Goal: Book appointment/travel/reservation

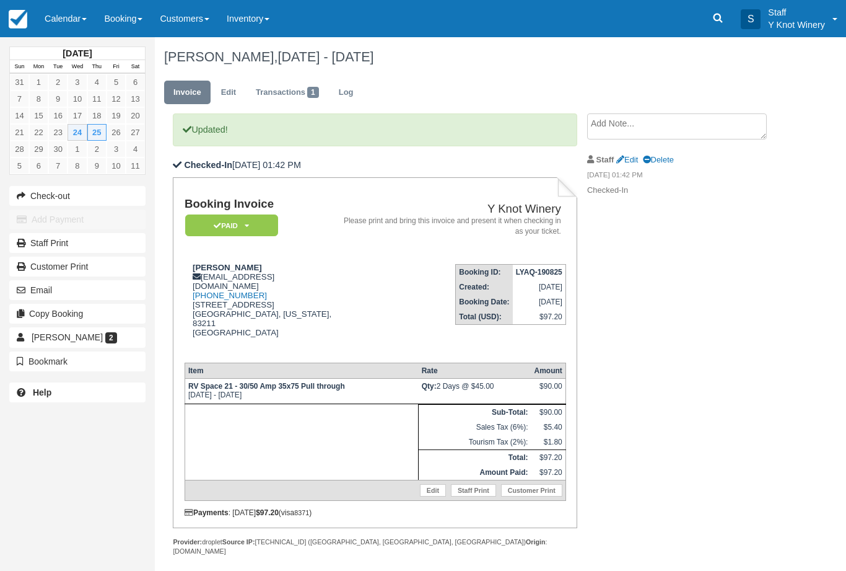
click at [77, 9] on link "Calendar" at bounding box center [65, 18] width 59 height 37
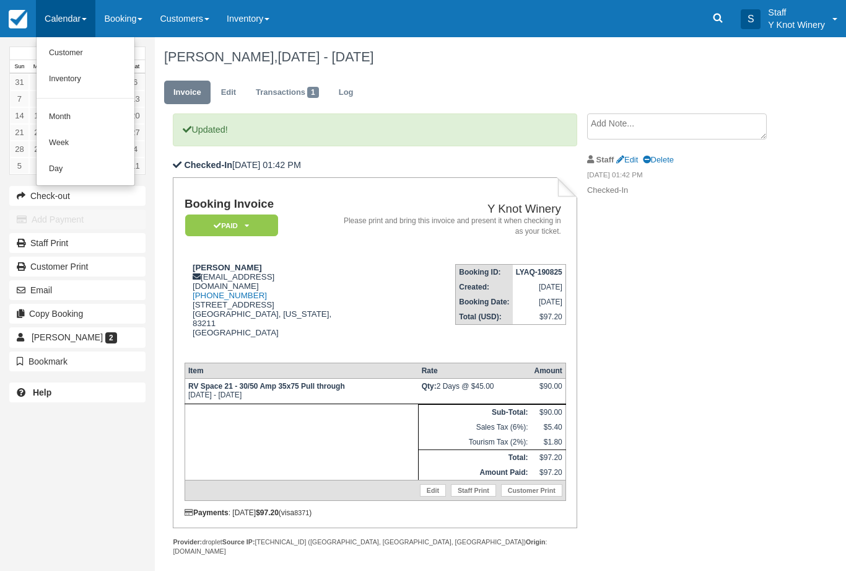
click at [69, 48] on link "Customer" at bounding box center [86, 53] width 98 height 26
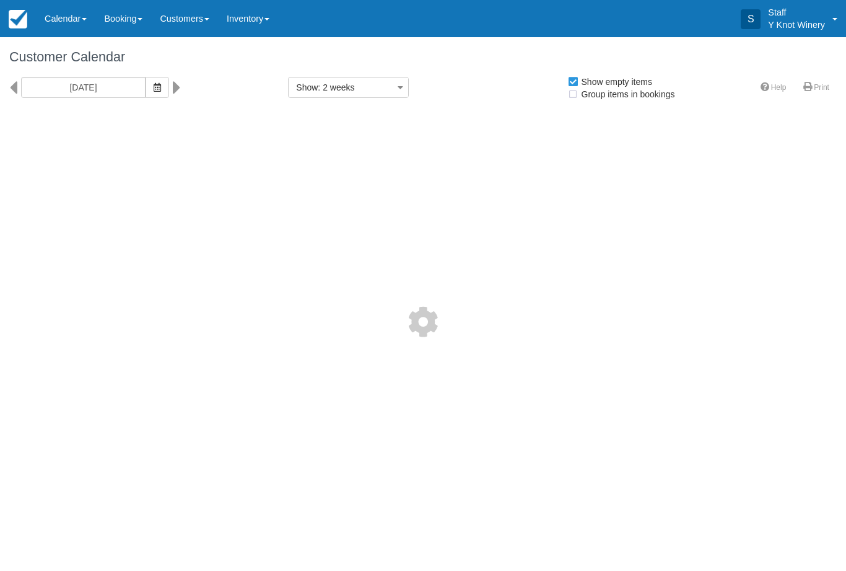
select select
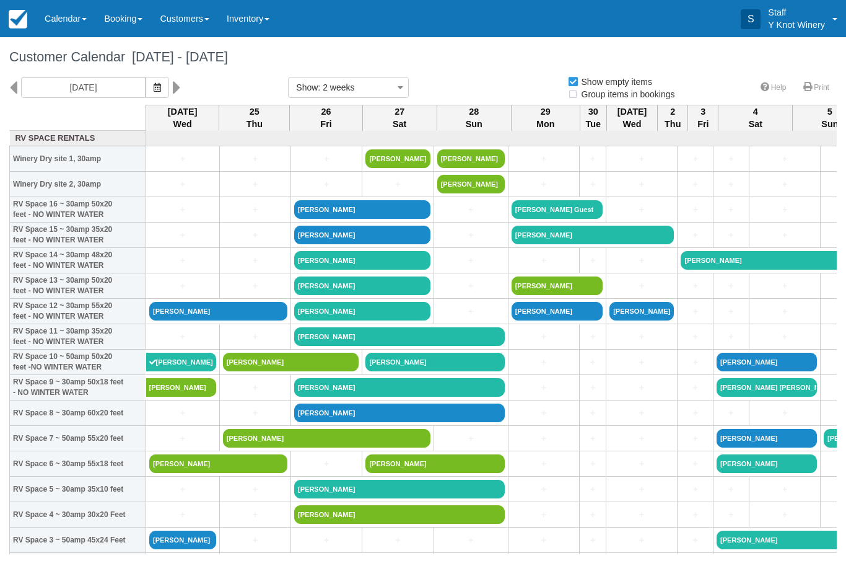
select select
click at [181, 473] on link "[PERSON_NAME]" at bounding box center [218, 463] width 138 height 19
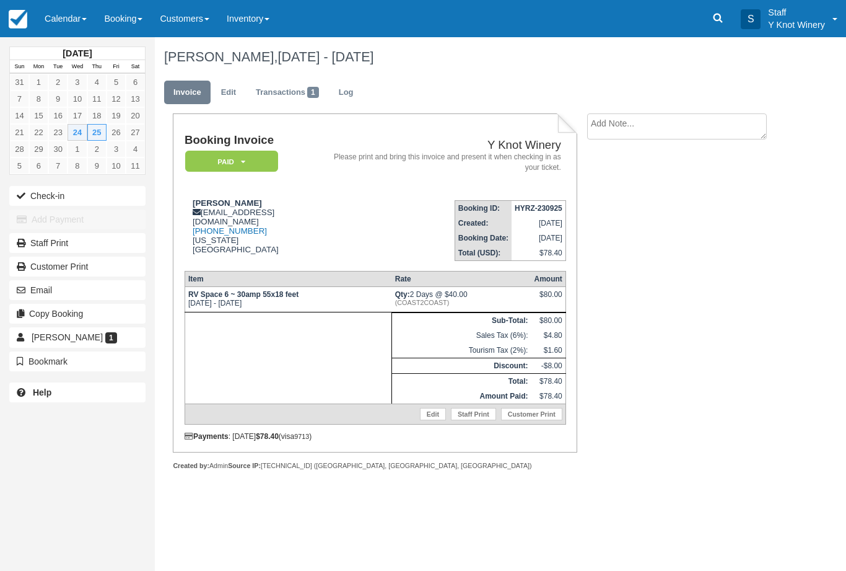
click at [92, 196] on button "Check-in" at bounding box center [77, 196] width 136 height 20
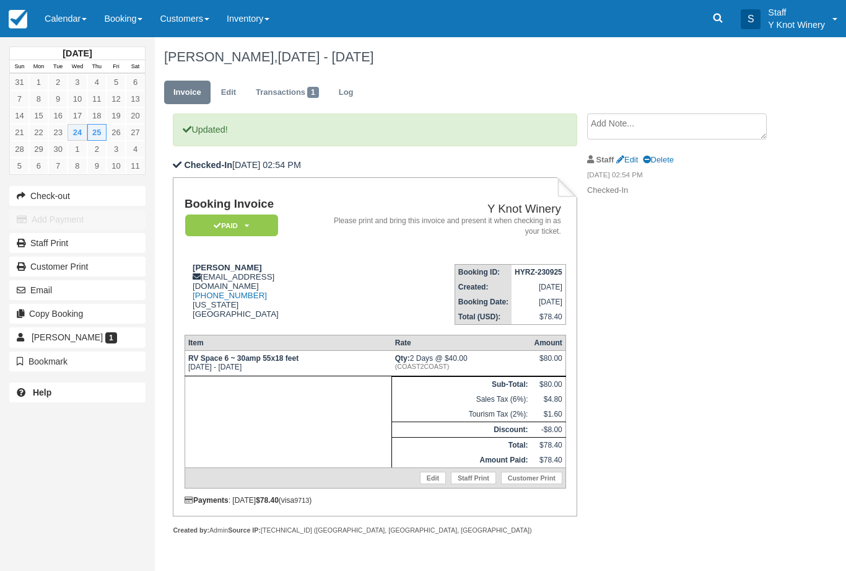
click at [80, 30] on link "Calendar" at bounding box center [65, 18] width 59 height 37
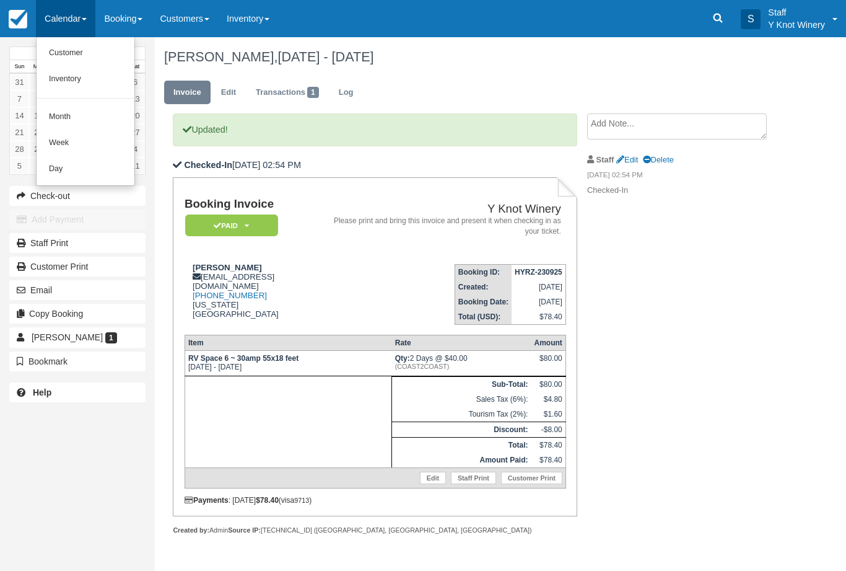
click at [90, 54] on link "Customer" at bounding box center [86, 53] width 98 height 26
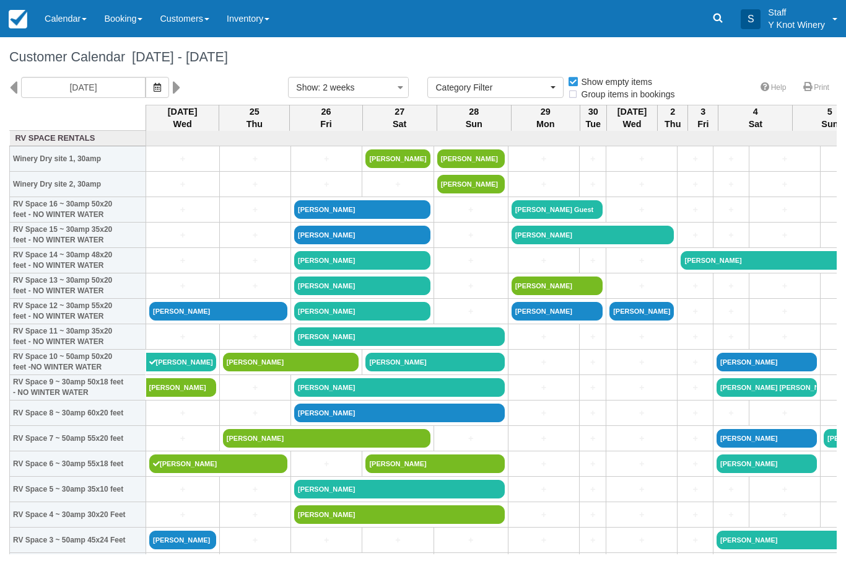
select select
click at [257, 320] on link "[PERSON_NAME]" at bounding box center [218, 311] width 138 height 19
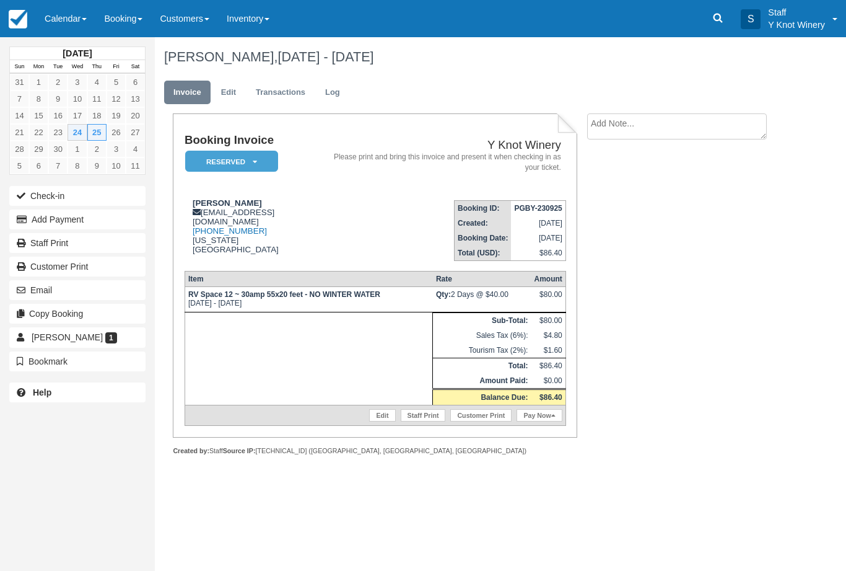
click at [45, 222] on button "Add Payment" at bounding box center [77, 219] width 136 height 20
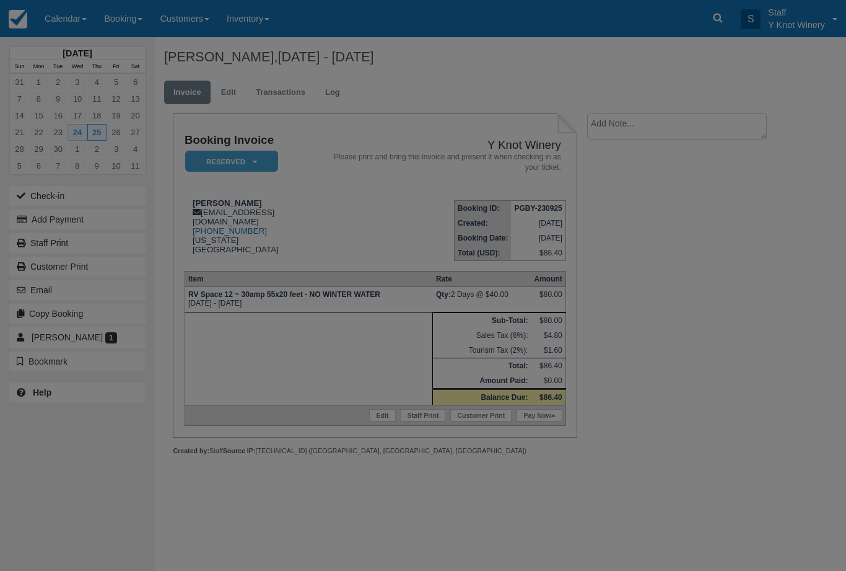
type input "09/24/25"
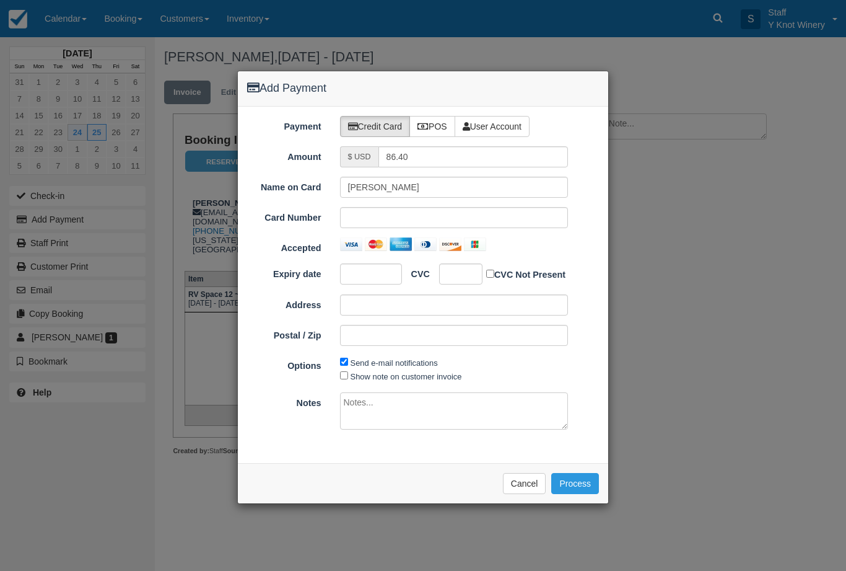
click at [440, 118] on label "POS" at bounding box center [433, 126] width 46 height 21
radio input "true"
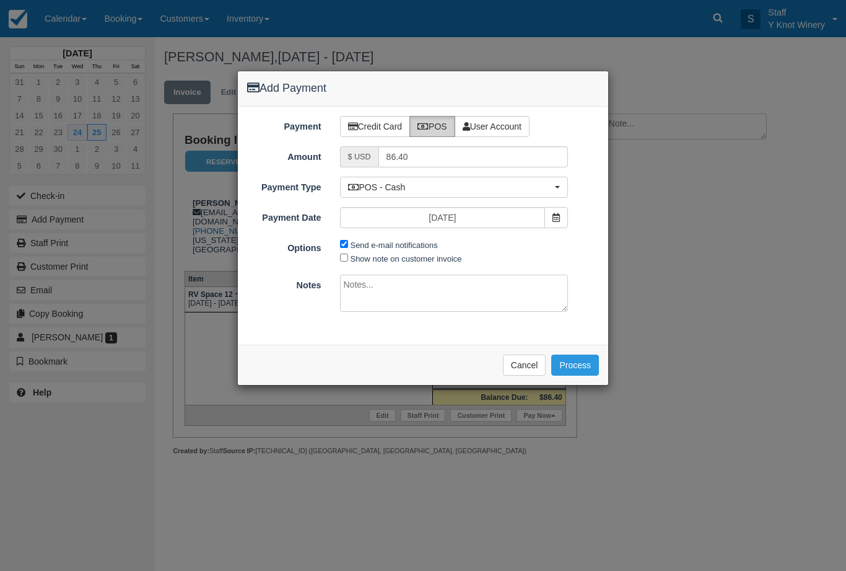
click at [586, 366] on button "Process" at bounding box center [575, 364] width 48 height 21
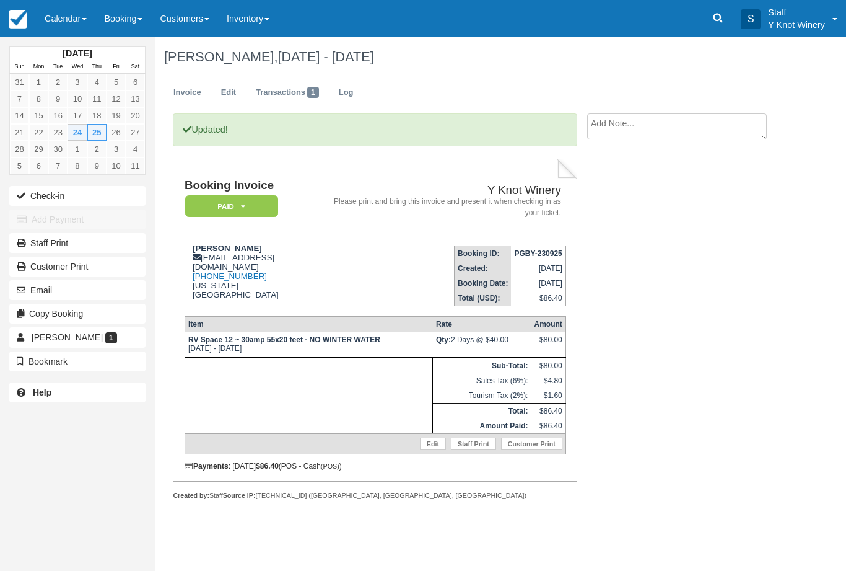
click at [74, 24] on link "Calendar" at bounding box center [65, 18] width 59 height 37
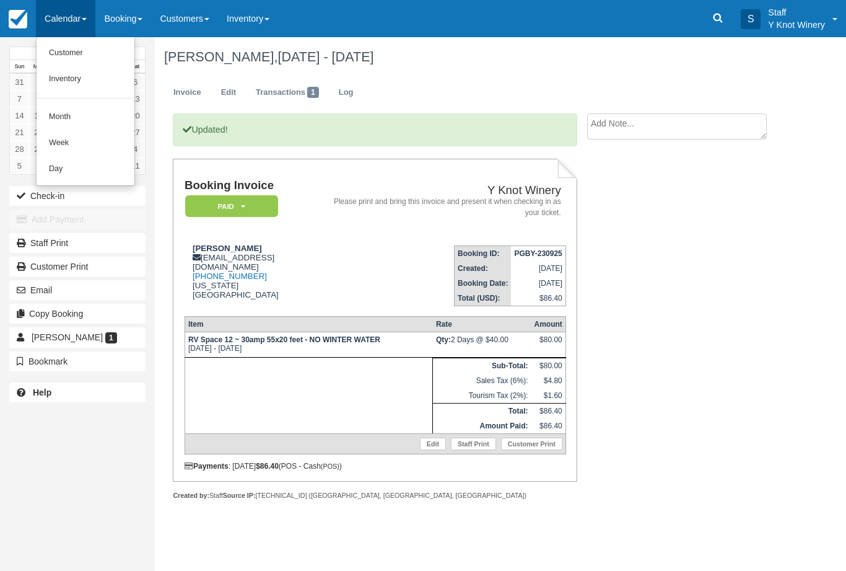
click at [55, 48] on link "Customer" at bounding box center [86, 53] width 98 height 26
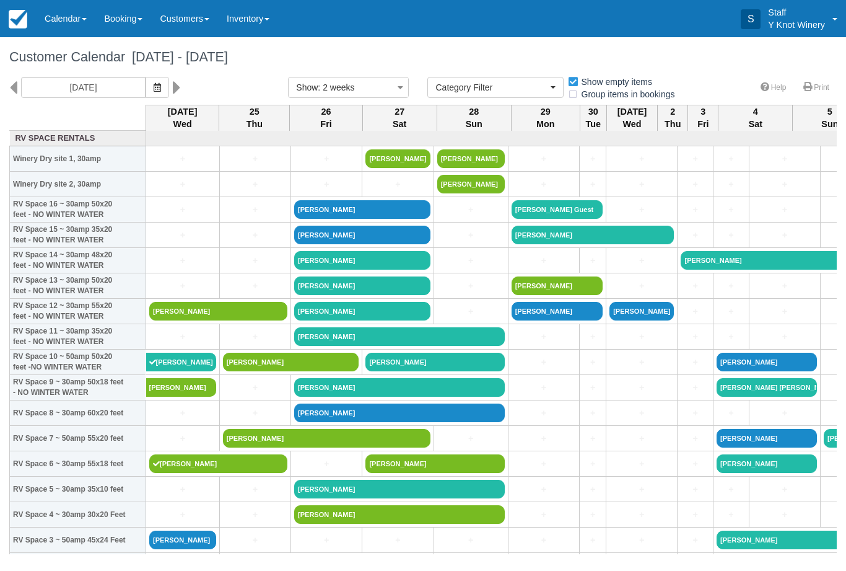
select select
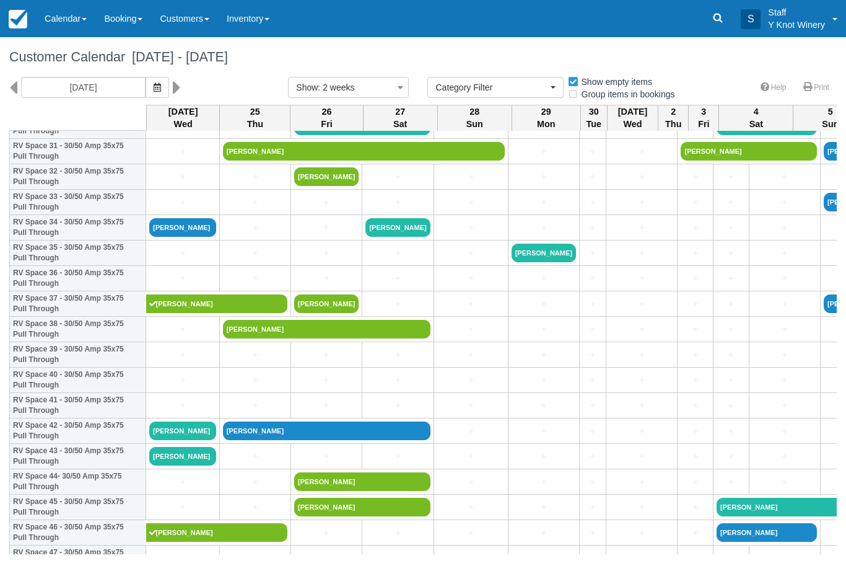
scroll to position [820, 0]
click at [183, 465] on link "[PERSON_NAME]" at bounding box center [182, 456] width 67 height 19
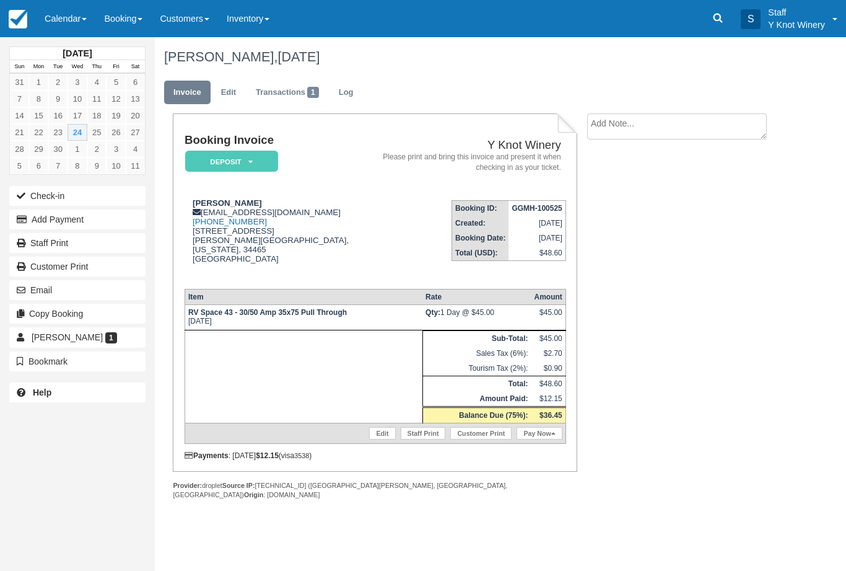
click at [72, 15] on link "Calendar" at bounding box center [65, 18] width 59 height 37
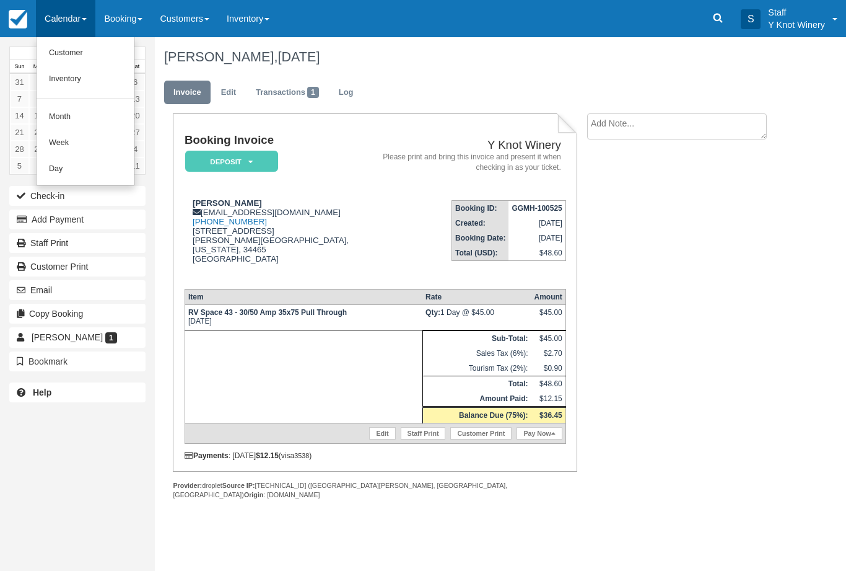
click at [81, 45] on link "Customer" at bounding box center [86, 53] width 98 height 26
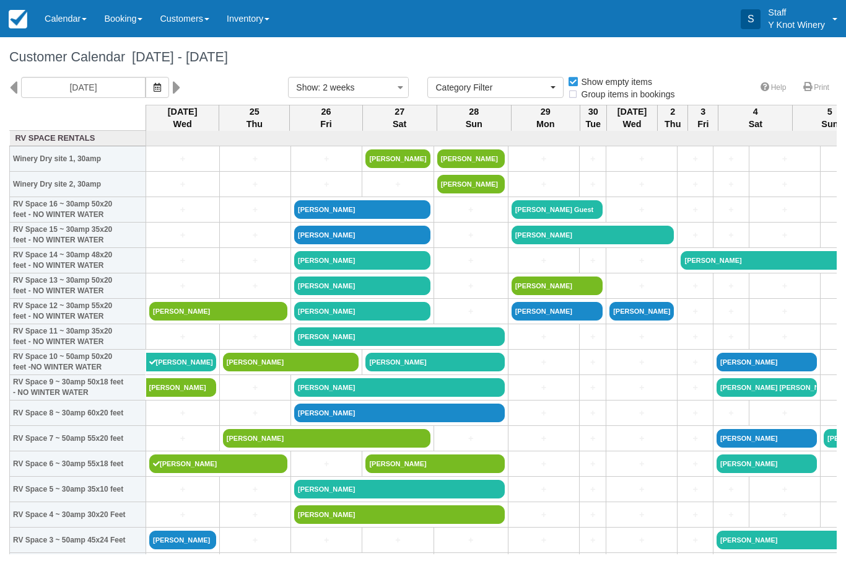
select select
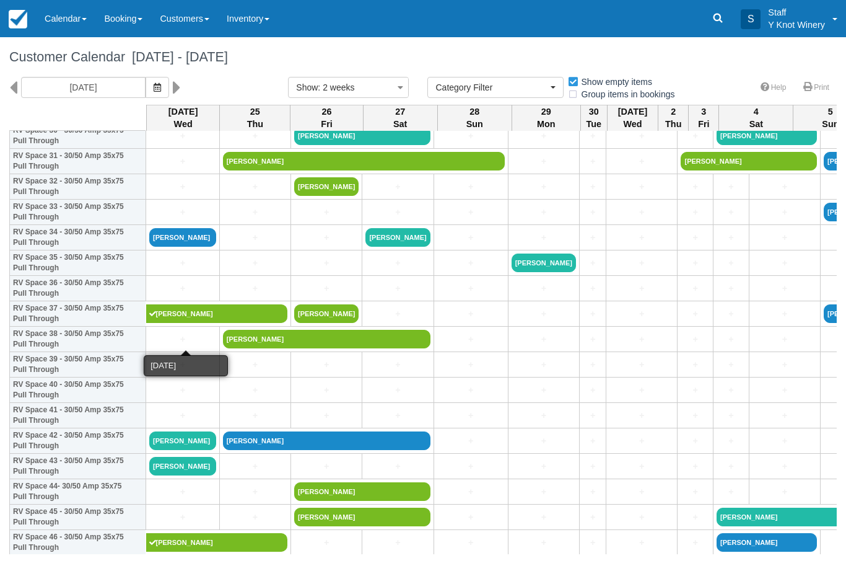
scroll to position [811, 0]
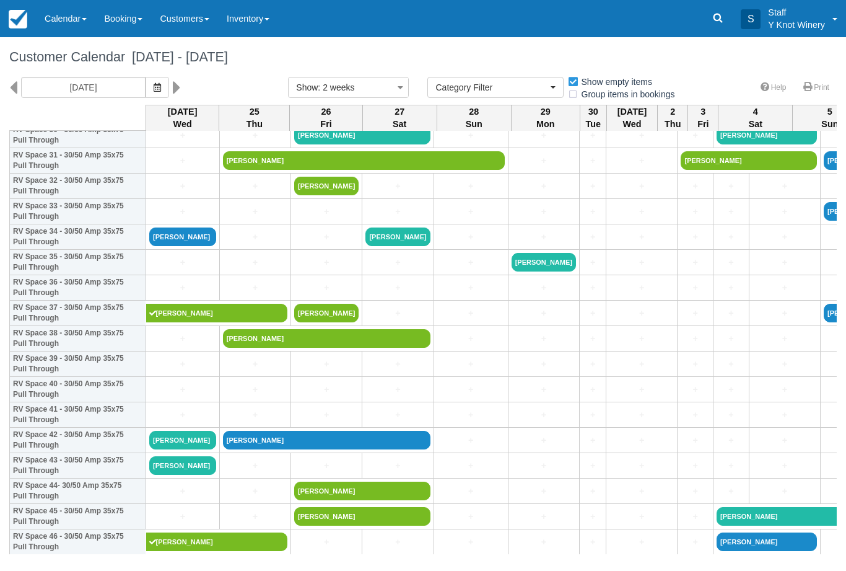
click at [196, 449] on link "Beth Fanelli" at bounding box center [182, 440] width 67 height 19
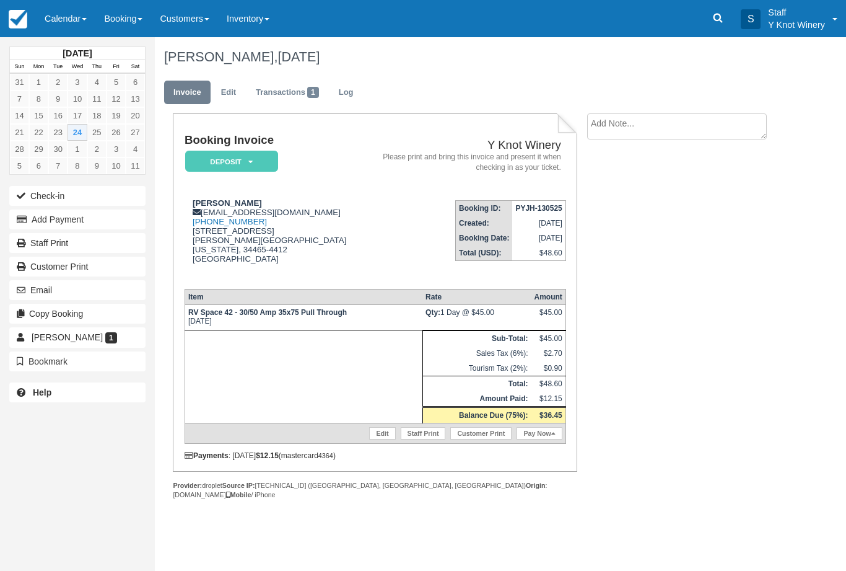
click at [47, 225] on button "Add Payment" at bounding box center [77, 219] width 136 height 20
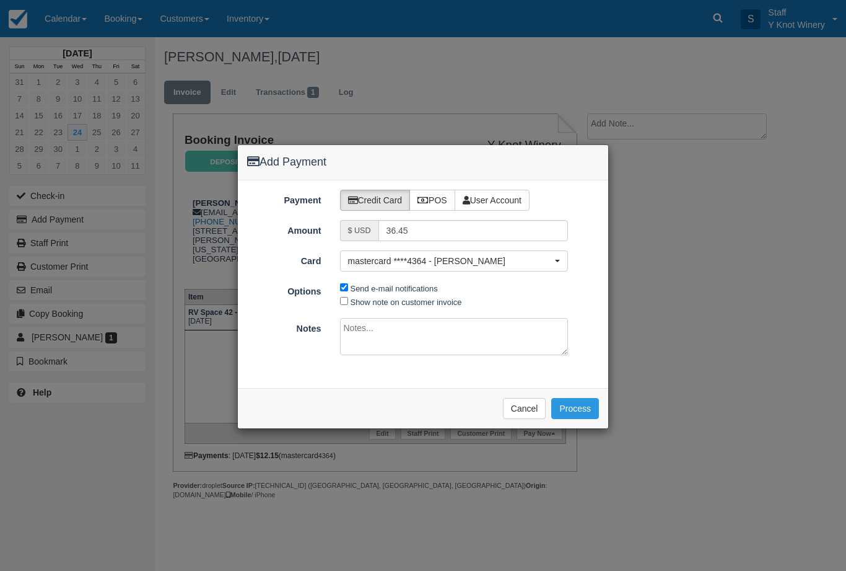
click at [575, 413] on button "Process" at bounding box center [575, 408] width 48 height 21
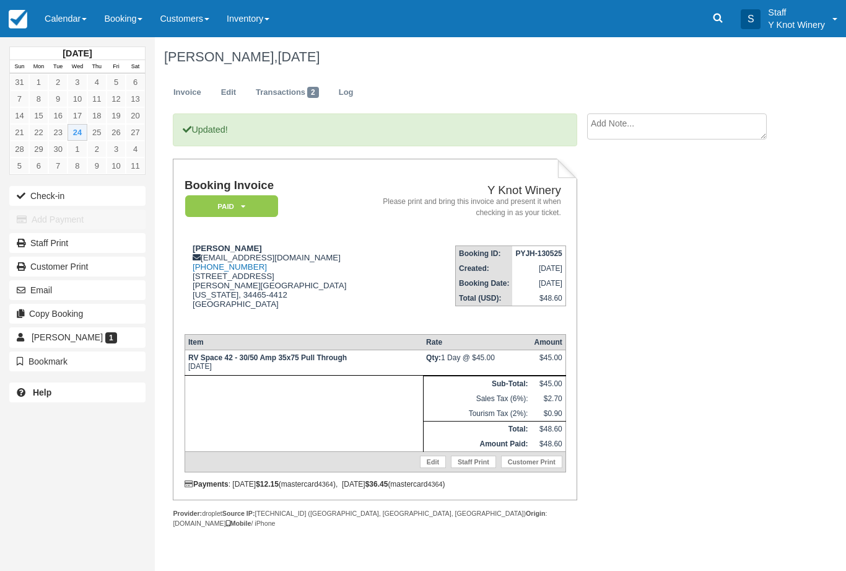
click at [79, 21] on link "Calendar" at bounding box center [65, 18] width 59 height 37
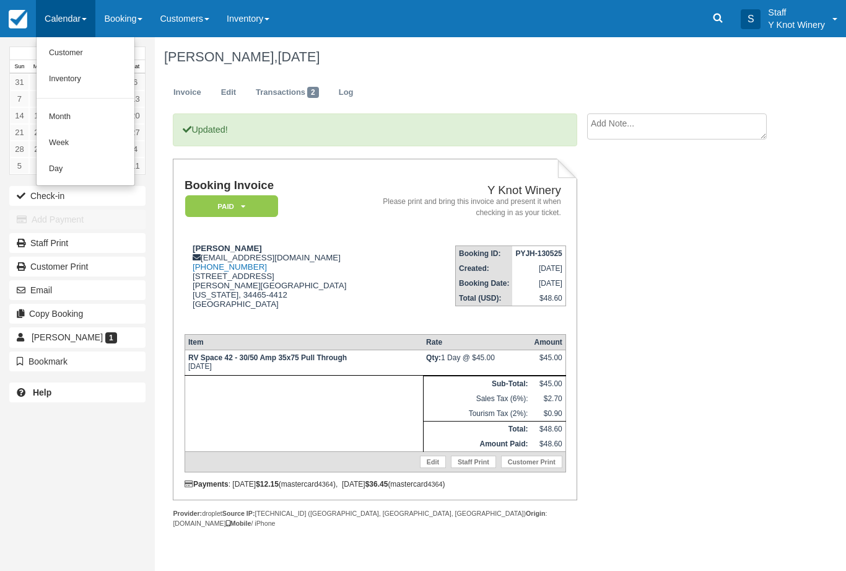
click at [88, 47] on link "Customer" at bounding box center [86, 53] width 98 height 26
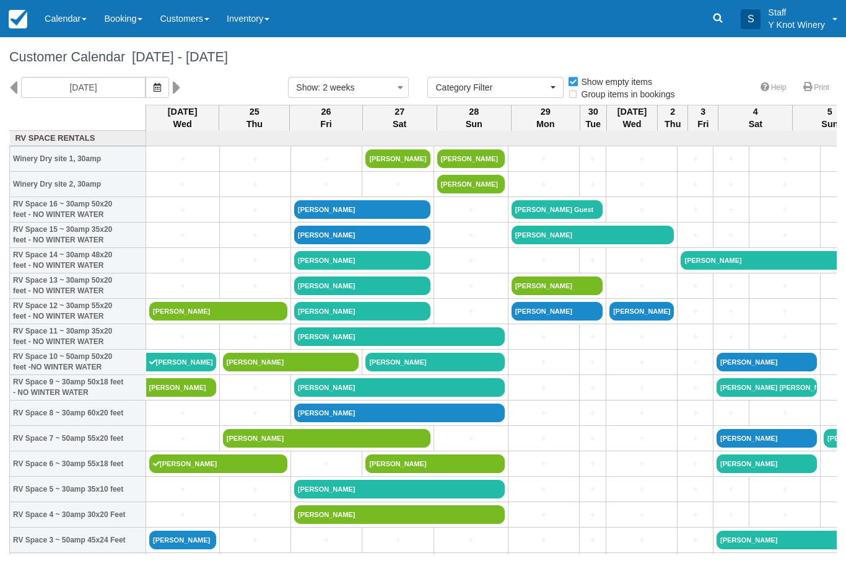
select select
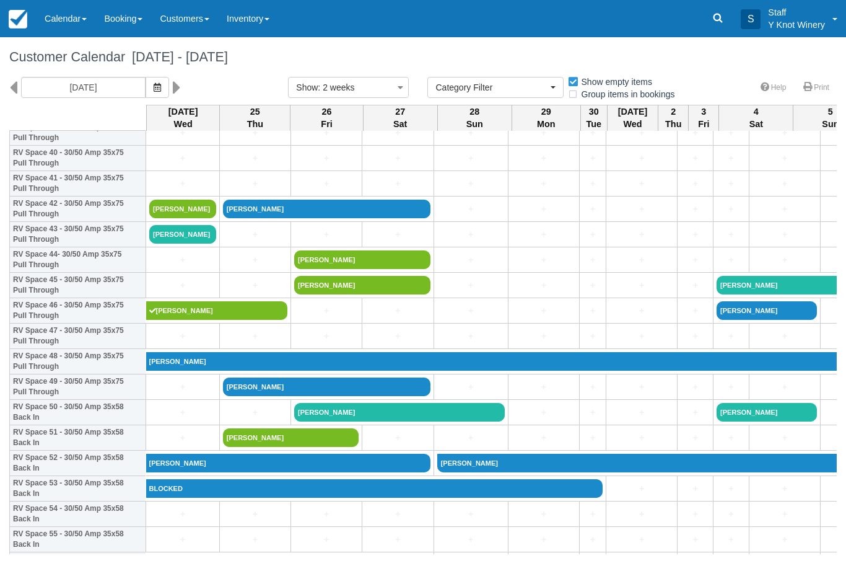
scroll to position [1042, 0]
click at [190, 243] on link "[PERSON_NAME]" at bounding box center [182, 234] width 67 height 19
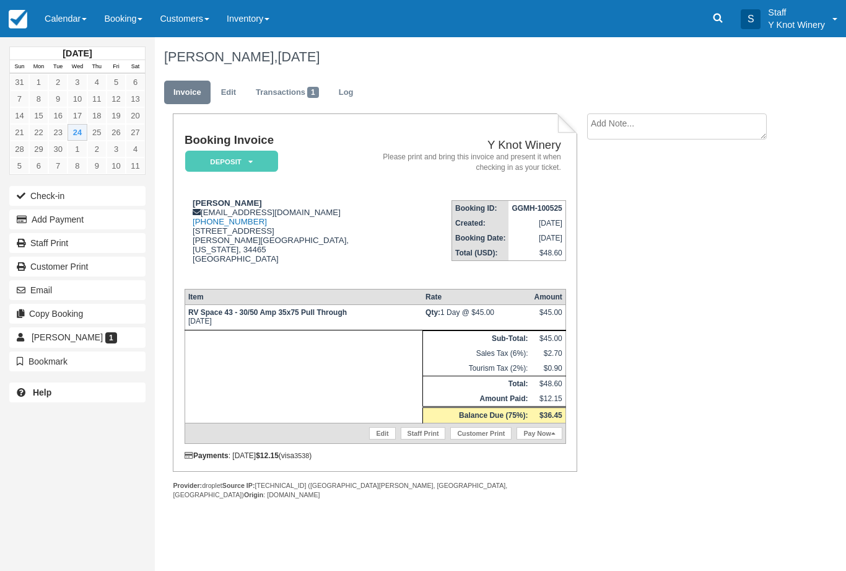
click at [100, 222] on button "Add Payment" at bounding box center [77, 219] width 136 height 20
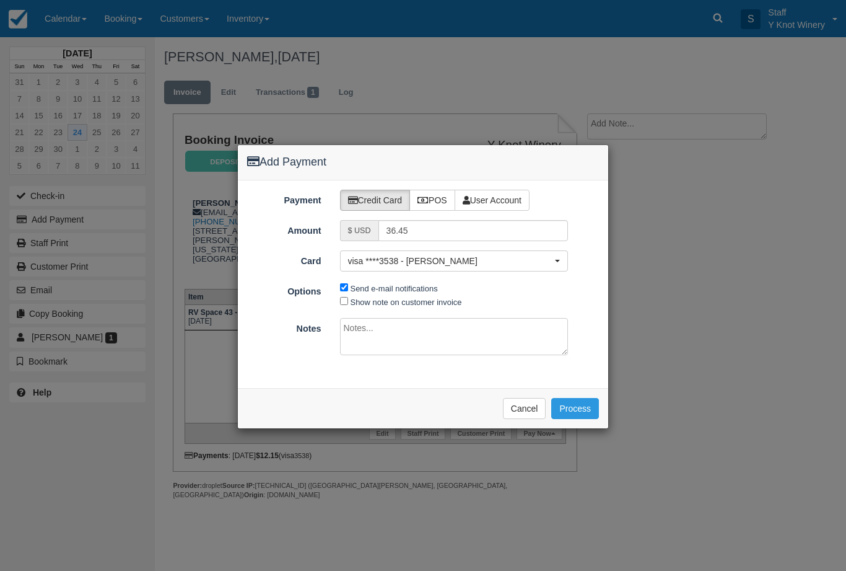
click at [577, 405] on button "Process" at bounding box center [575, 408] width 48 height 21
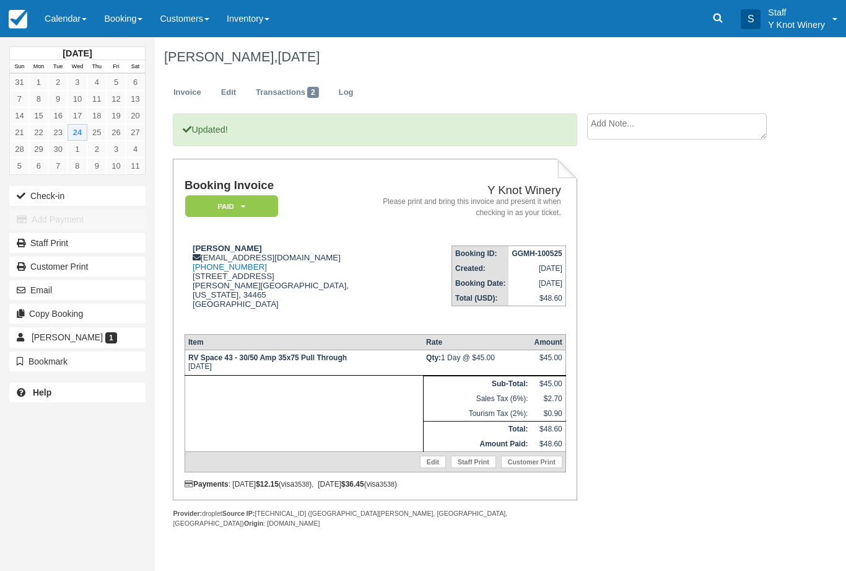
click at [649, 116] on textarea at bounding box center [677, 126] width 180 height 26
type textarea "P"
click at [81, 18] on link "Calendar" at bounding box center [65, 18] width 59 height 37
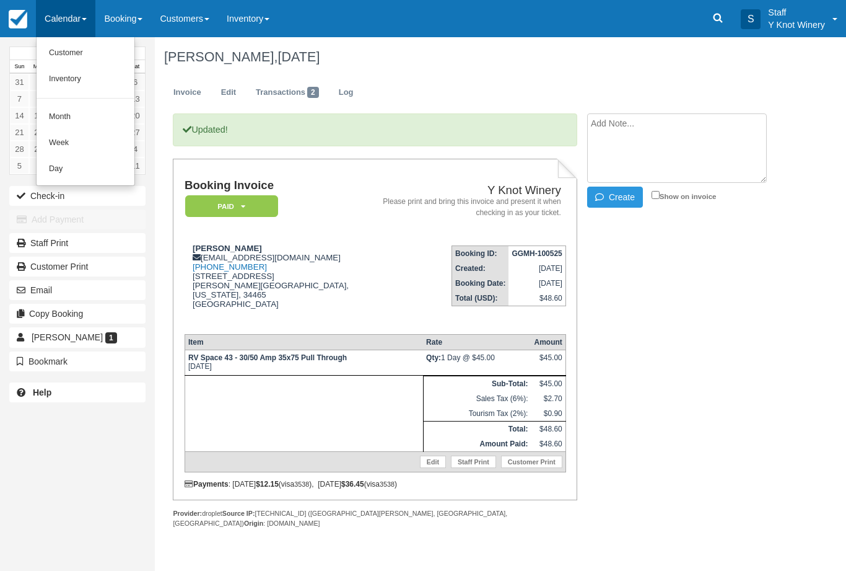
click at [72, 62] on link "Customer" at bounding box center [86, 53] width 98 height 26
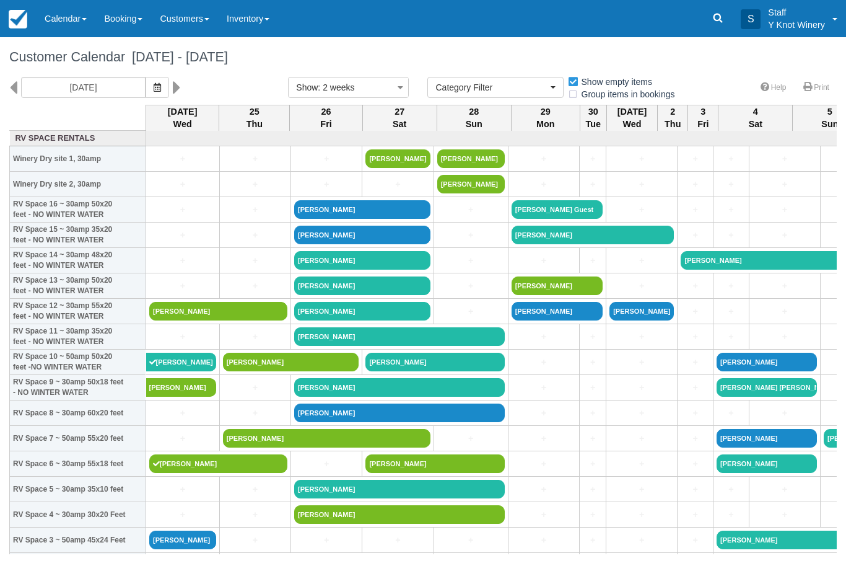
select select
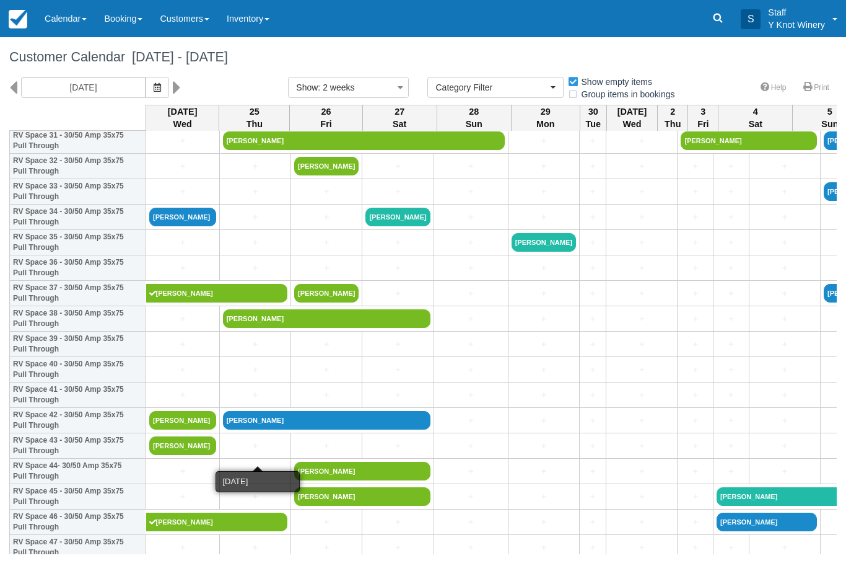
scroll to position [830, 0]
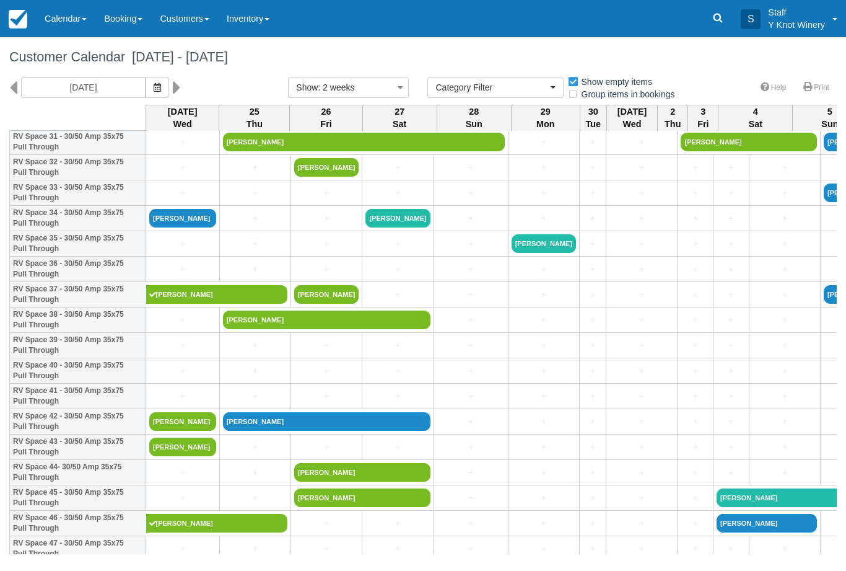
click at [182, 227] on link "[PERSON_NAME]" at bounding box center [182, 218] width 67 height 19
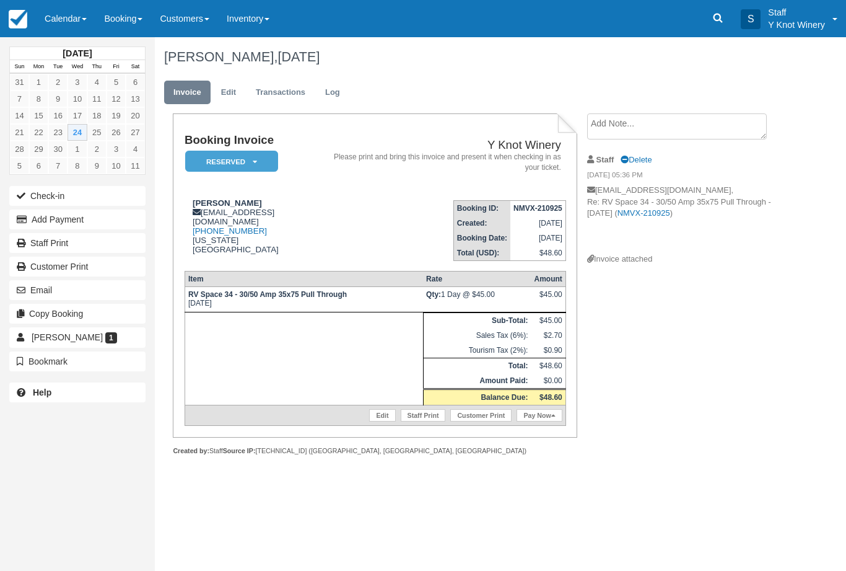
click at [115, 215] on button "Add Payment" at bounding box center [77, 219] width 136 height 20
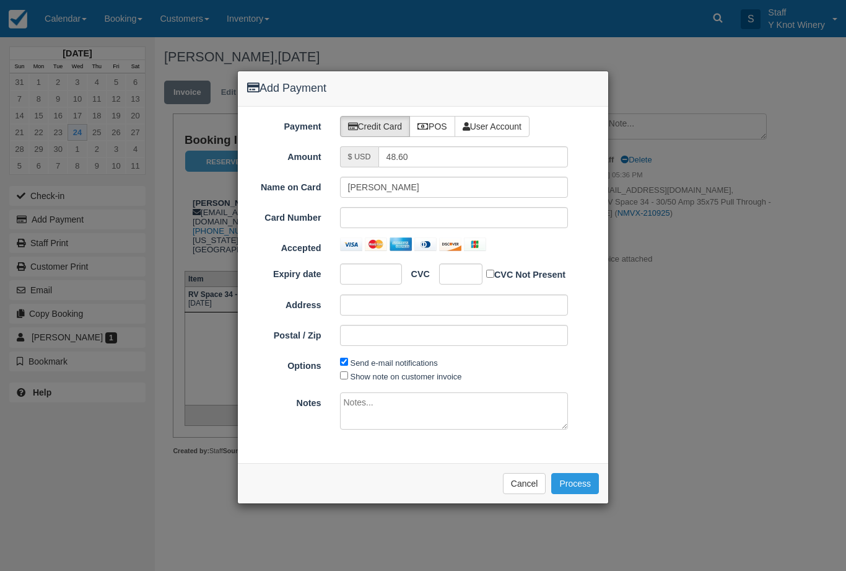
click at [442, 130] on label "POS" at bounding box center [433, 126] width 46 height 21
radio input "true"
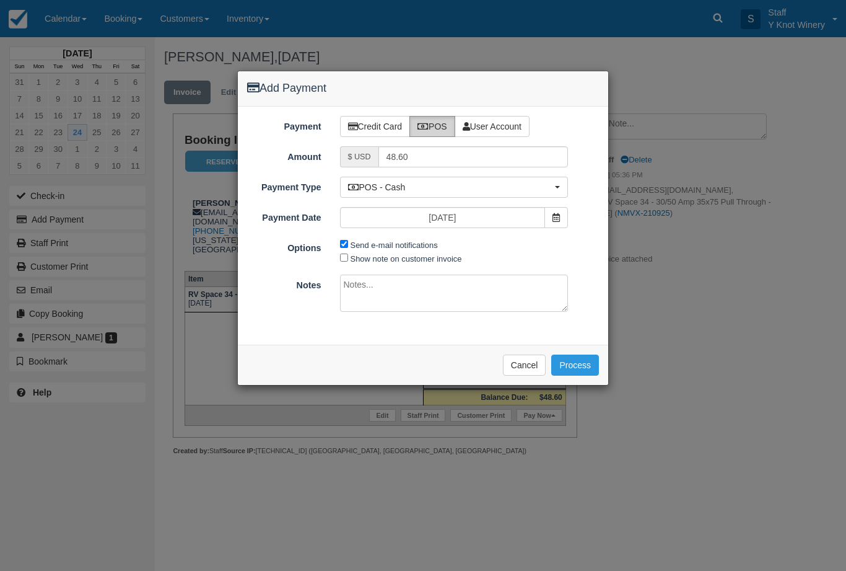
click at [582, 369] on button "Process" at bounding box center [575, 364] width 48 height 21
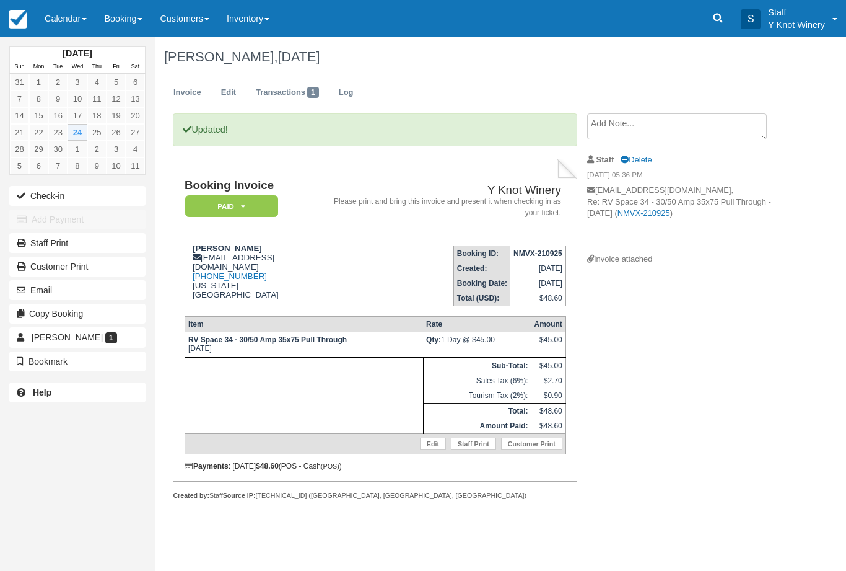
click at [70, 24] on link "Calendar" at bounding box center [65, 18] width 59 height 37
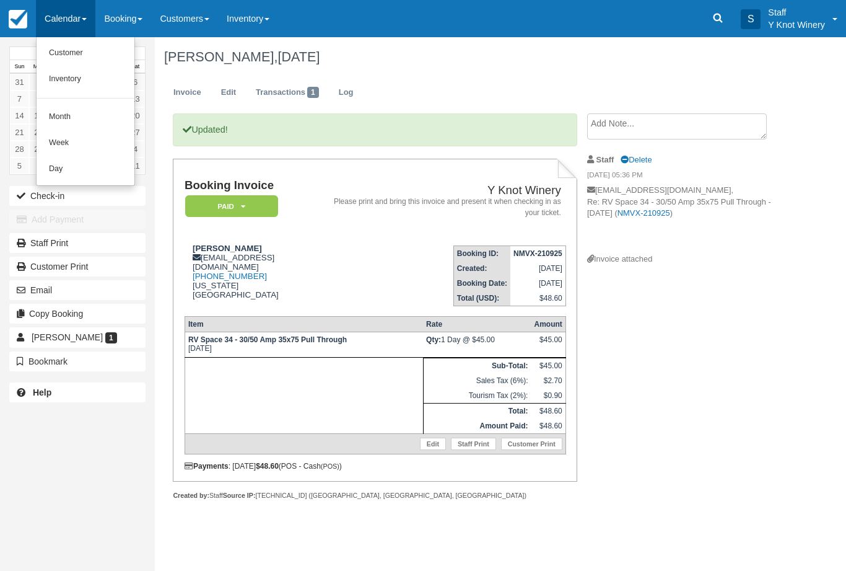
click at [92, 52] on link "Customer" at bounding box center [86, 53] width 98 height 26
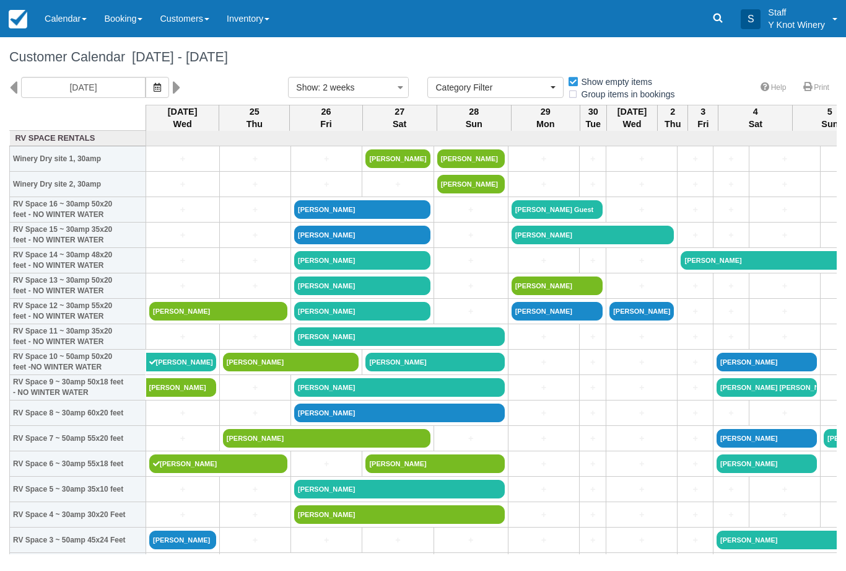
select select
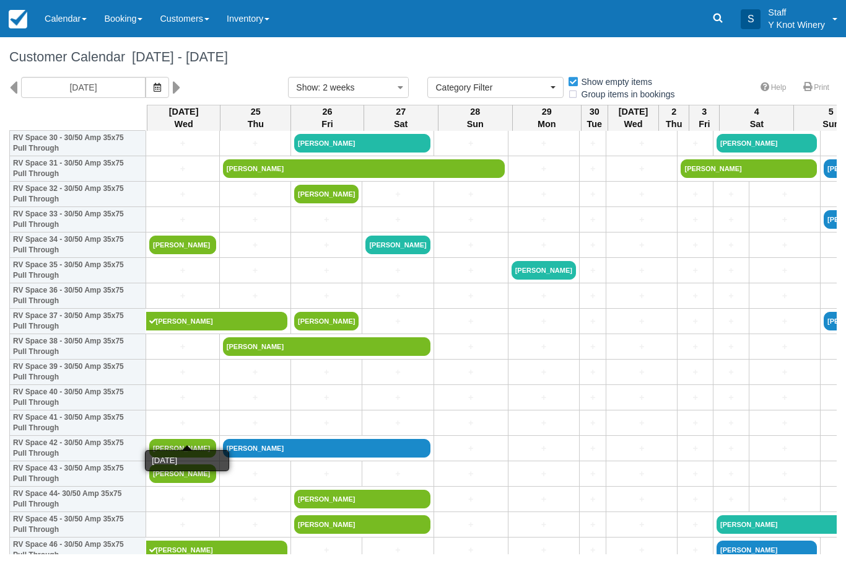
scroll to position [803, 0]
click at [180, 226] on link "+" at bounding box center [182, 219] width 67 height 13
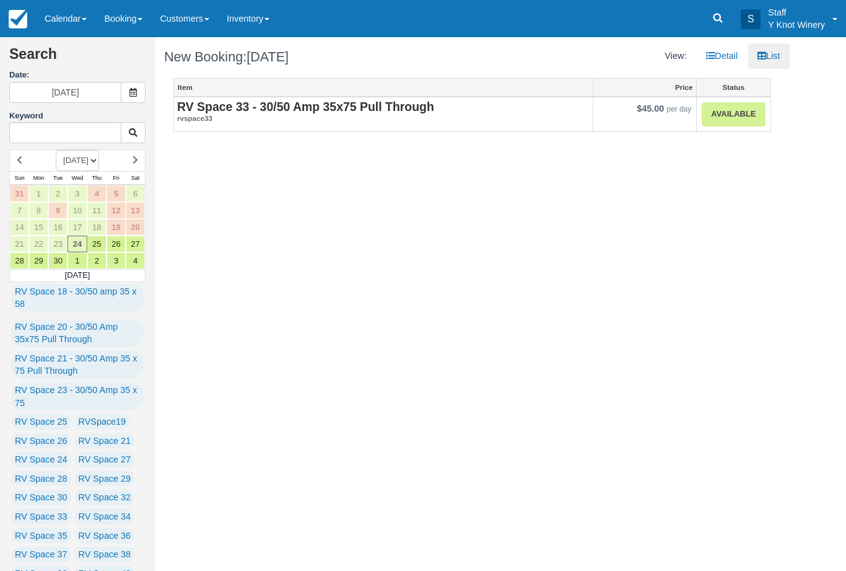
click at [313, 100] on strong "RV Space 33 - 30/50 Amp 35x75 Pull Through" at bounding box center [305, 107] width 257 height 14
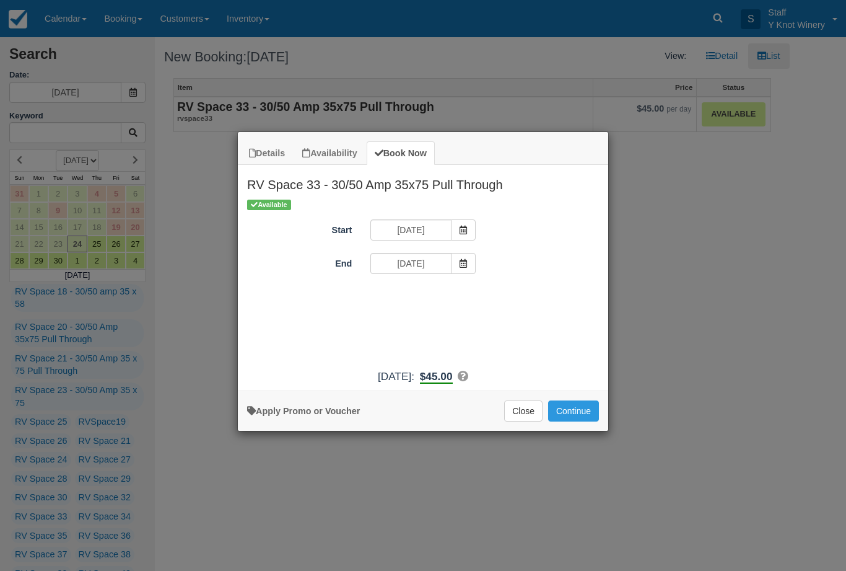
click at [572, 420] on button "Continue" at bounding box center [573, 410] width 51 height 21
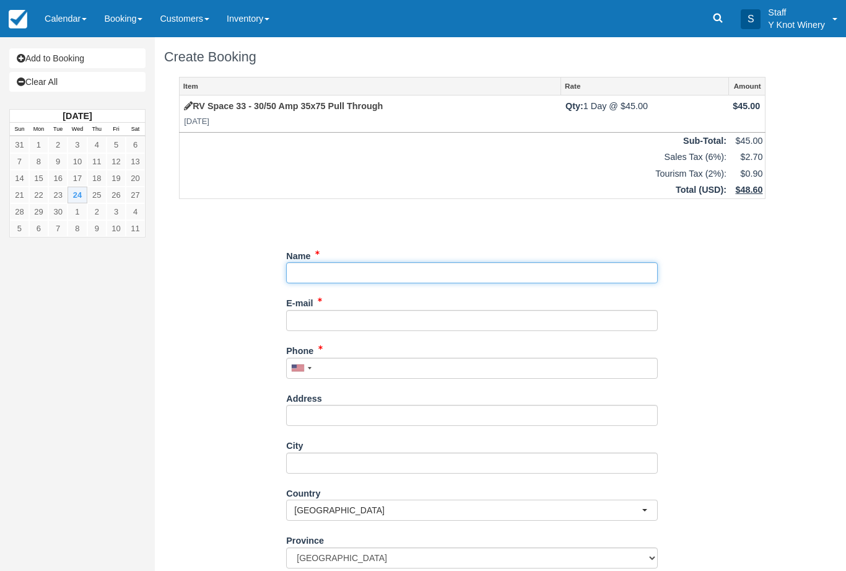
click at [311, 273] on input "Name" at bounding box center [472, 272] width 372 height 21
type input "[PERSON_NAME]"
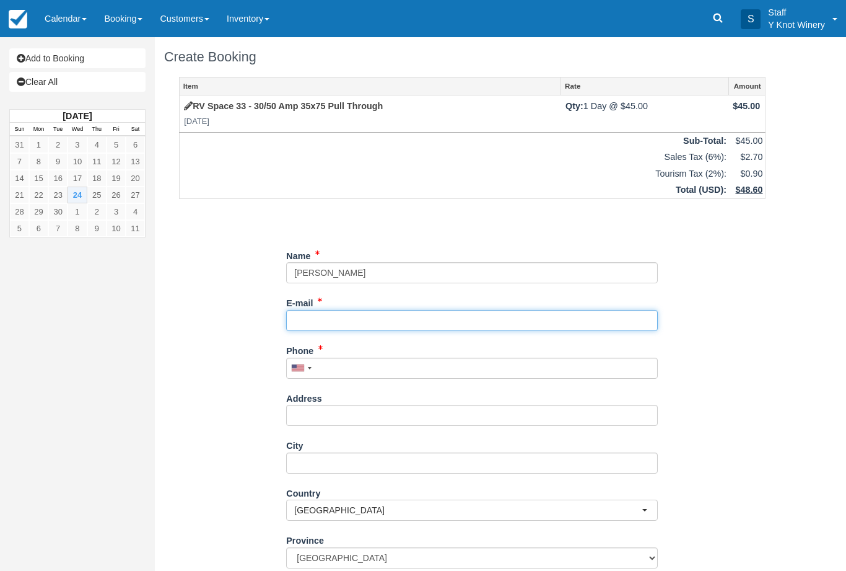
click at [398, 310] on input "E-mail" at bounding box center [472, 320] width 372 height 21
type input "m"
click at [395, 310] on input "mylittlewoman" at bounding box center [472, 320] width 372 height 21
click at [395, 317] on input "mylittlewoman" at bounding box center [472, 320] width 372 height 21
type input "[EMAIL_ADDRESS][DOMAIN_NAME]"
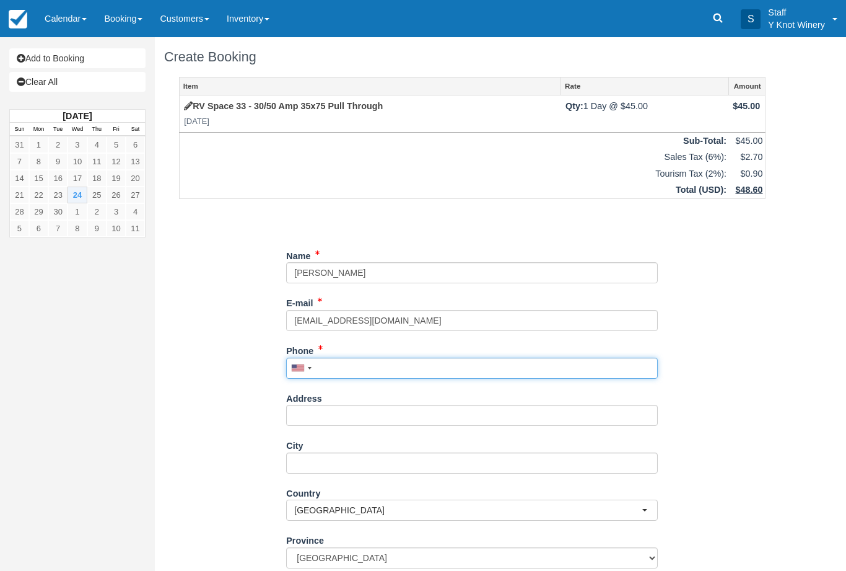
click at [341, 366] on input "Phone" at bounding box center [472, 367] width 372 height 21
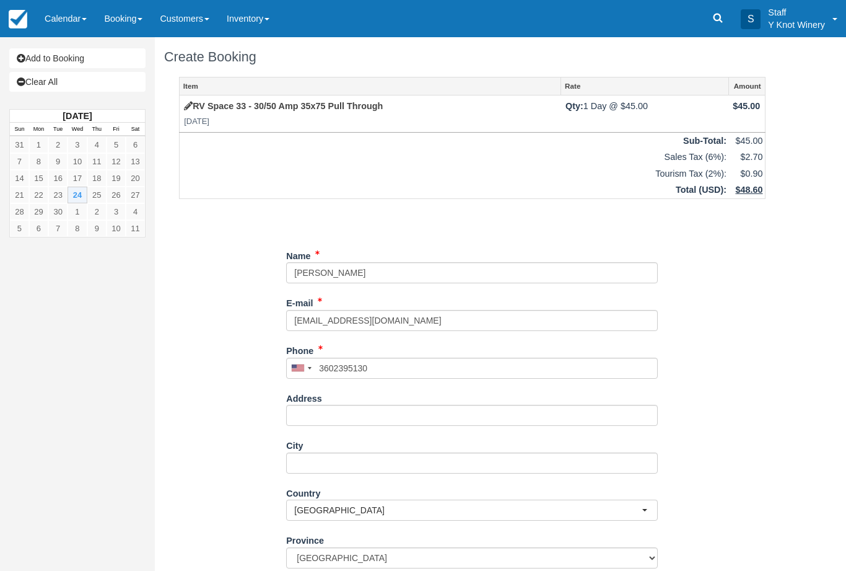
type input "+13602395130"
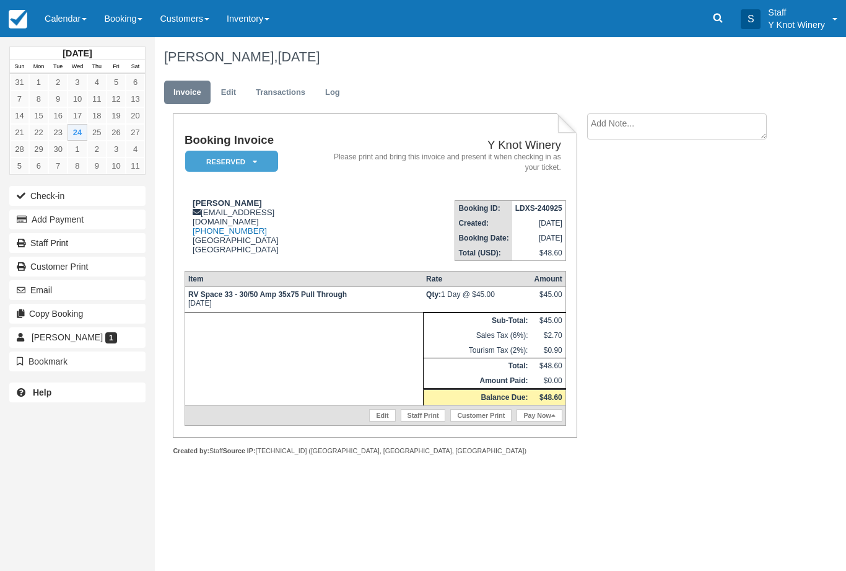
click at [78, 284] on button "Email" at bounding box center [77, 290] width 136 height 20
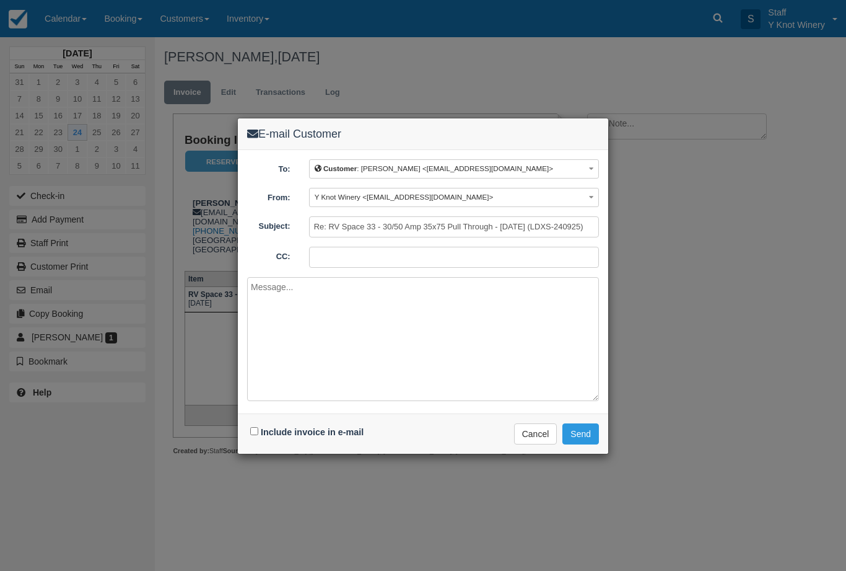
click at [256, 433] on input "Include invoice in e-mail" at bounding box center [254, 431] width 8 height 8
checkbox input "true"
click at [582, 424] on button "Send" at bounding box center [581, 433] width 37 height 21
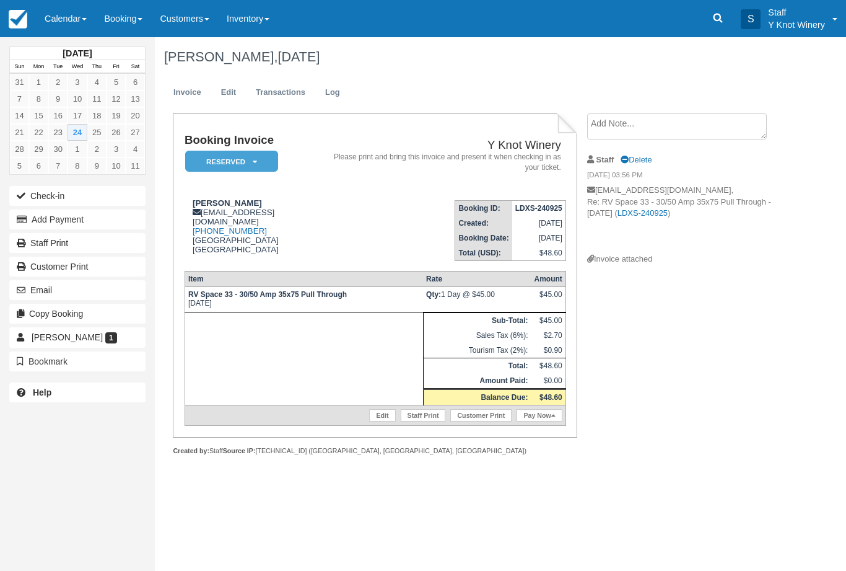
click at [73, 9] on link "Calendar" at bounding box center [65, 18] width 59 height 37
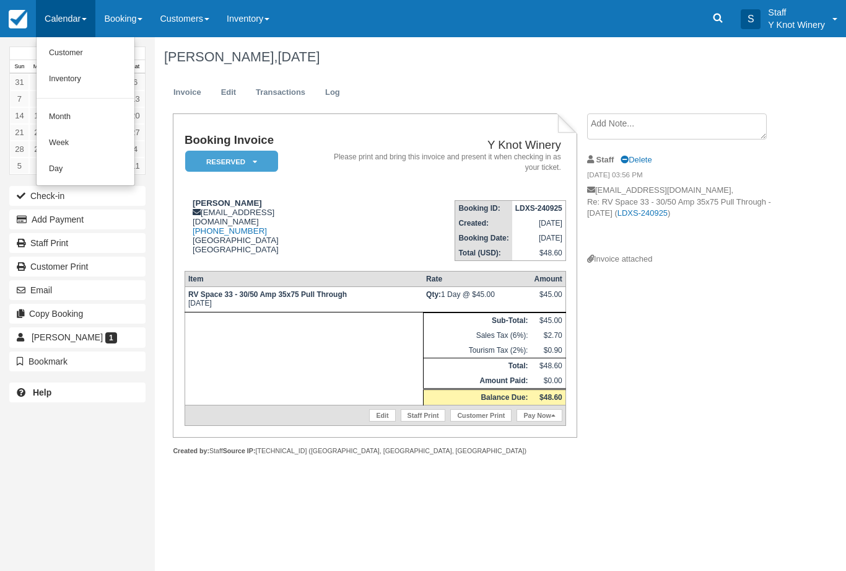
click at [108, 48] on link "Customer" at bounding box center [86, 53] width 98 height 26
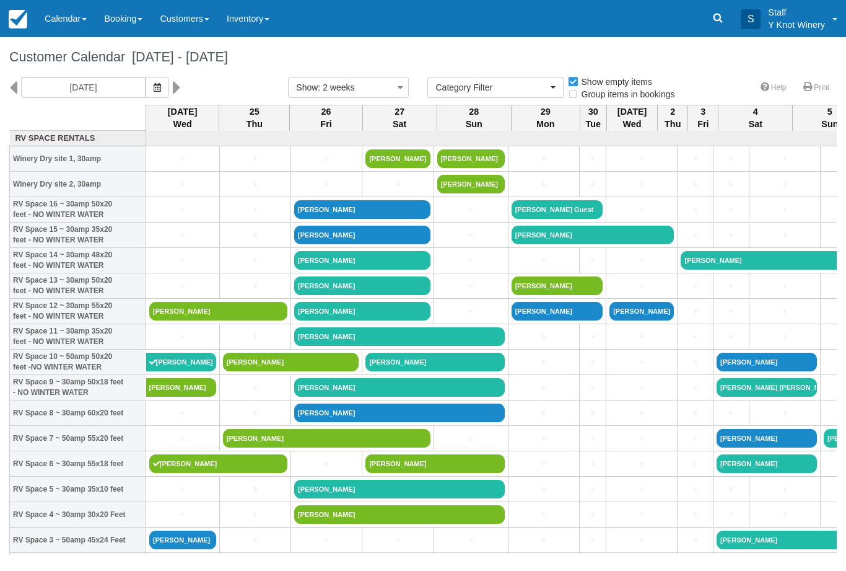
select select
